Goal: Obtain resource: Download file/media

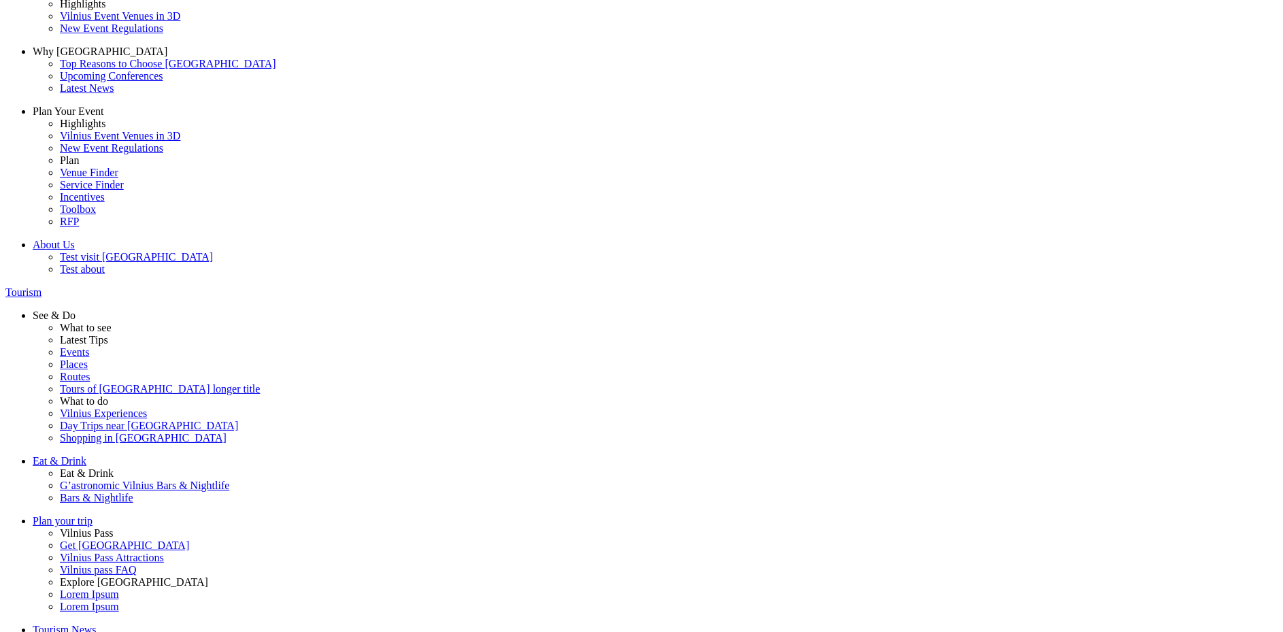
scroll to position [42, 0]
click at [1009, 15] on button "Lt" at bounding box center [1000, 8] width 18 height 14
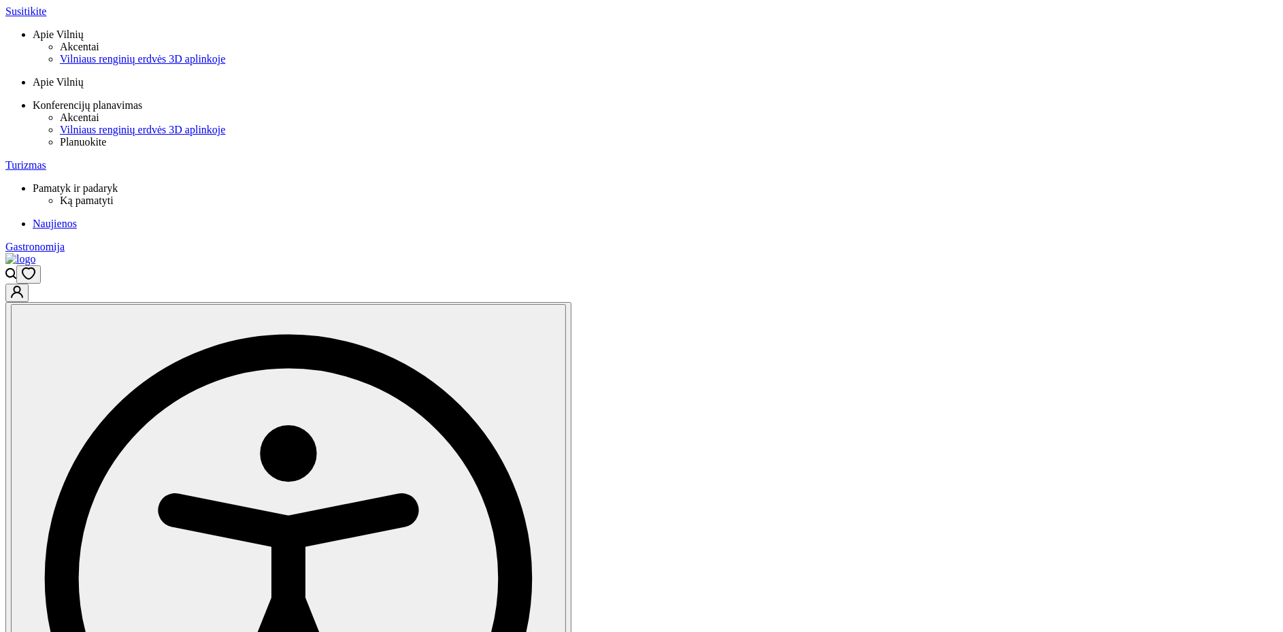
click at [1016, 57] on button "En" at bounding box center [1005, 50] width 22 height 14
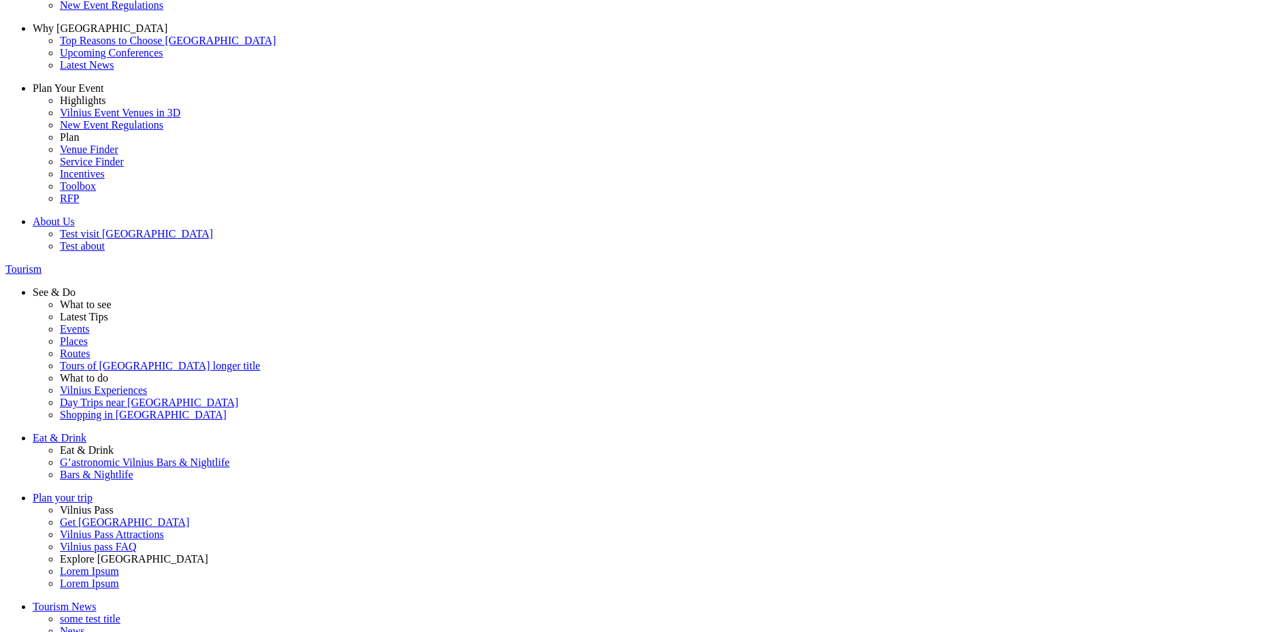
scroll to position [69, 0]
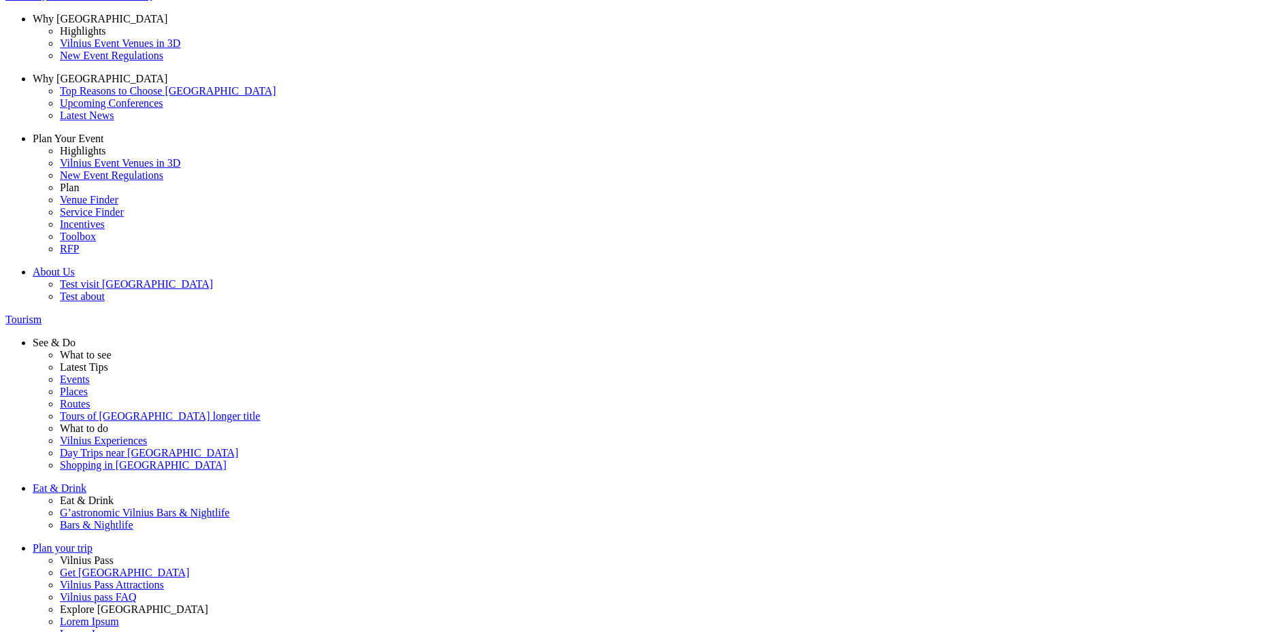
scroll to position [12, 0]
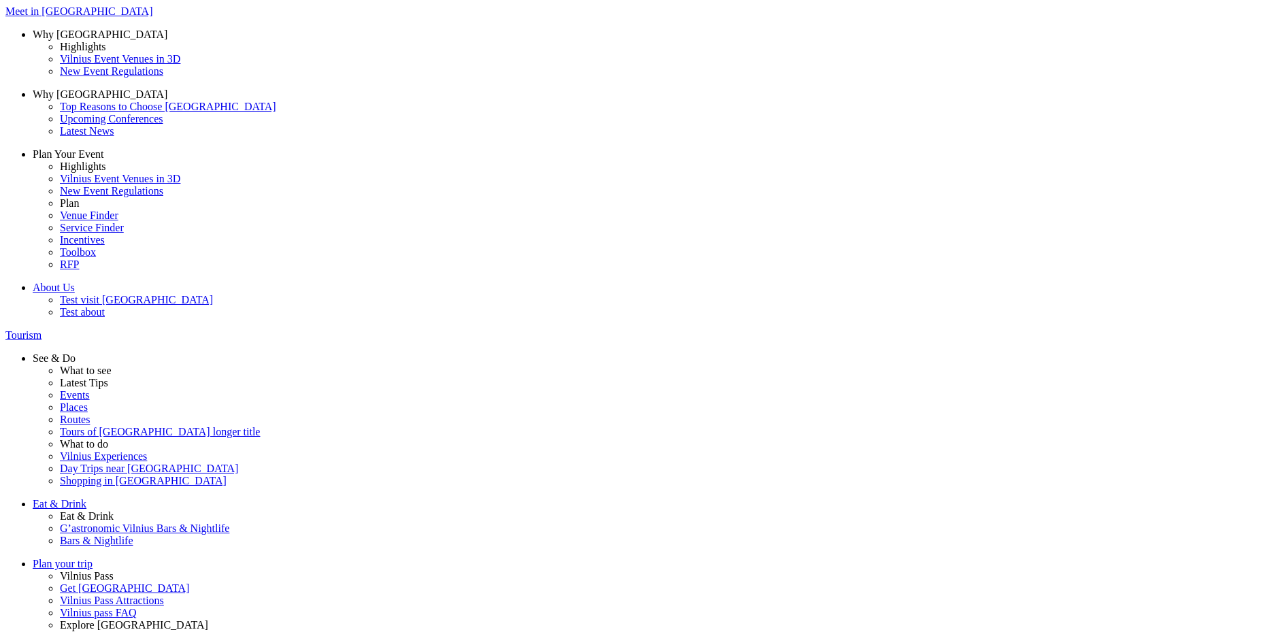
drag, startPoint x: 236, startPoint y: 231, endPoint x: 401, endPoint y: 229, distance: 164.6
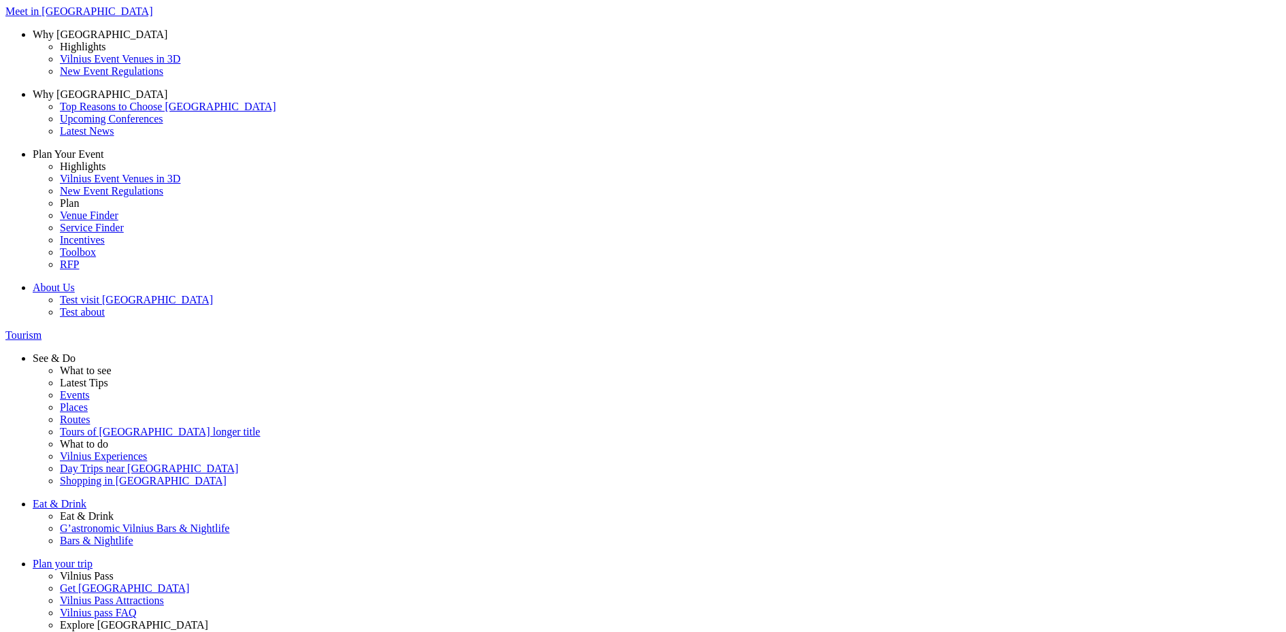
drag, startPoint x: 323, startPoint y: 152, endPoint x: 227, endPoint y: 154, distance: 96.6
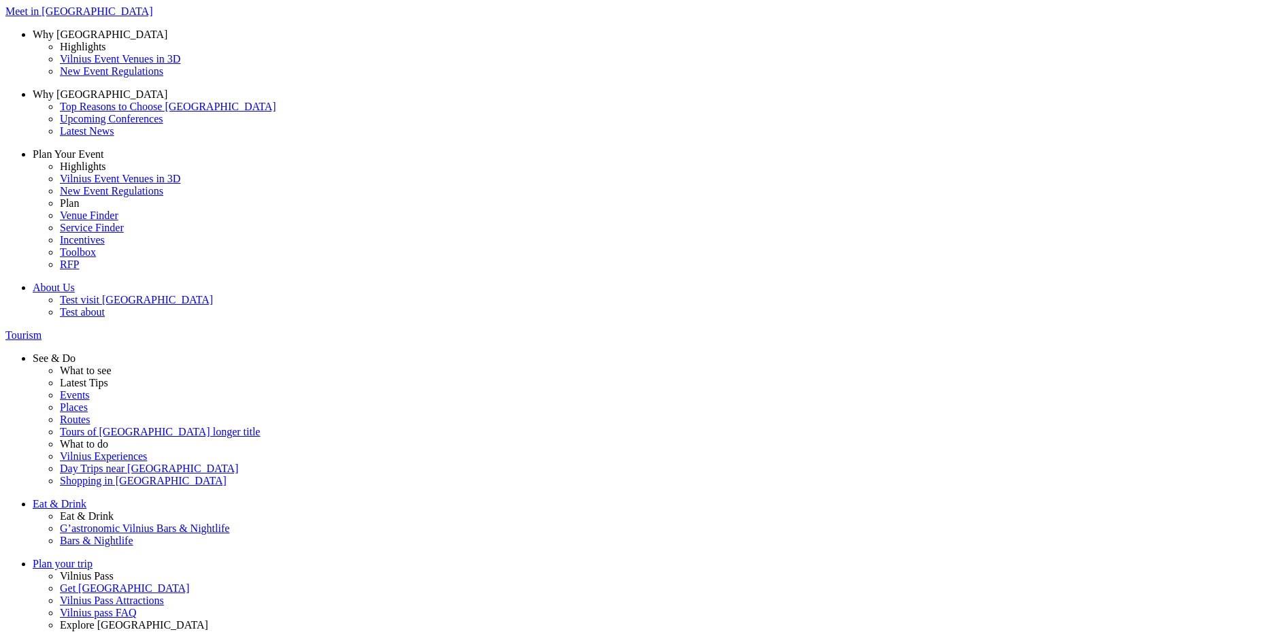
drag, startPoint x: 357, startPoint y: 235, endPoint x: 224, endPoint y: 239, distance: 133.4
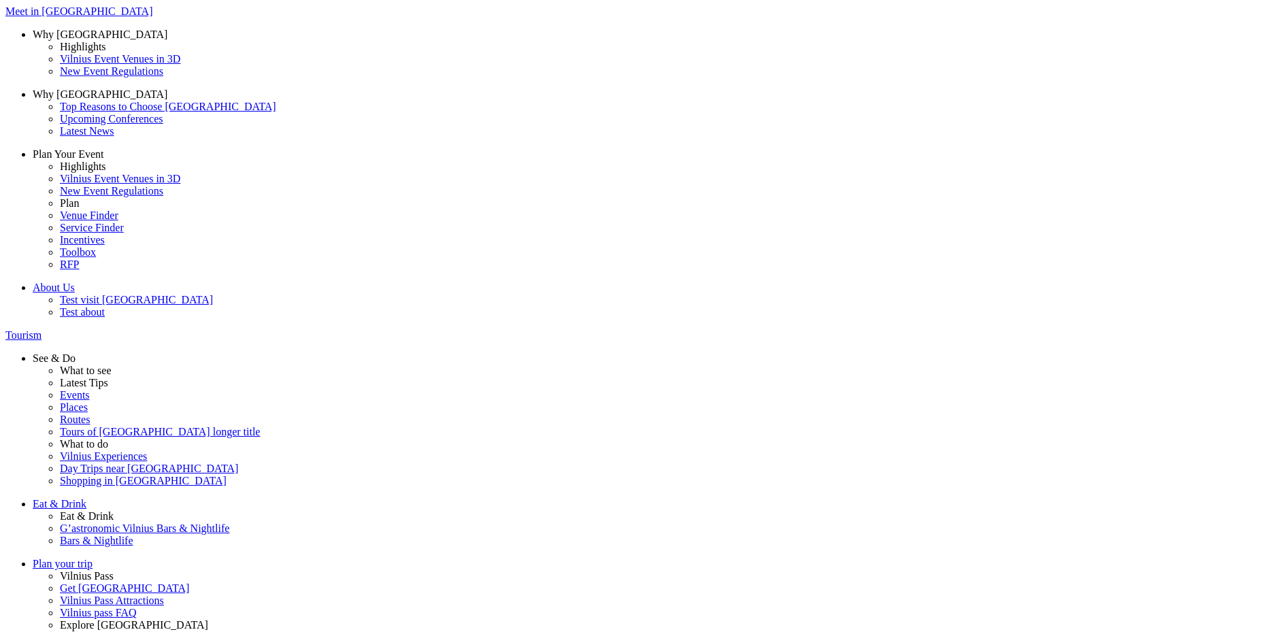
drag, startPoint x: 374, startPoint y: 215, endPoint x: 320, endPoint y: 230, distance: 55.1
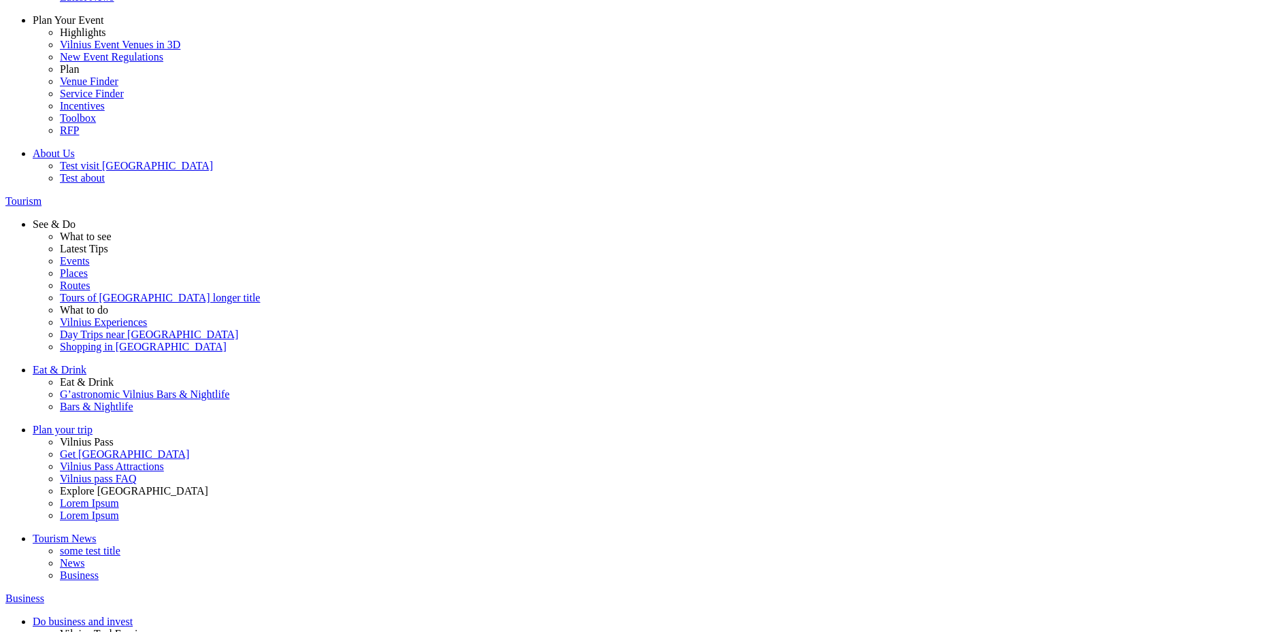
scroll to position [235, 0]
